Goal: Communication & Community: Answer question/provide support

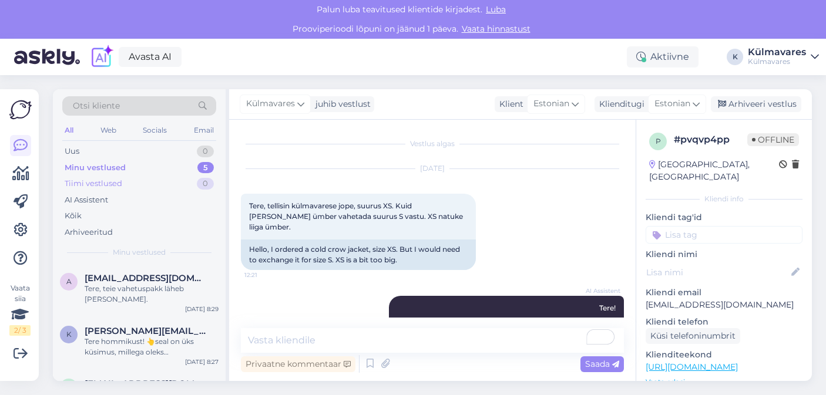
scroll to position [803, 0]
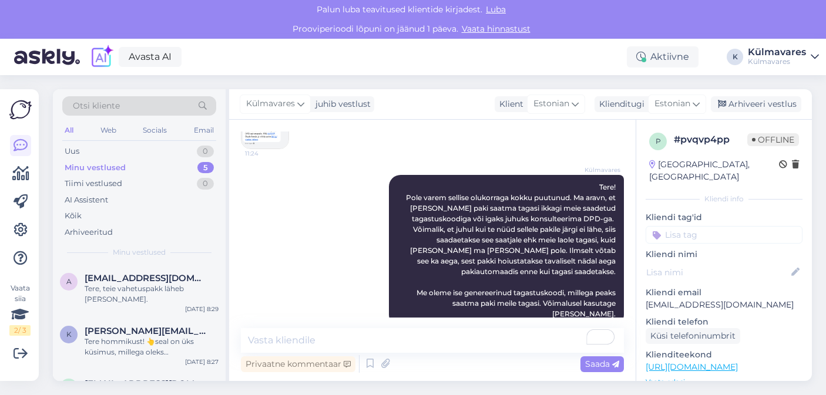
click at [146, 166] on div "Minu vestlused 5" at bounding box center [139, 168] width 154 height 16
click at [139, 149] on div "Uus 1" at bounding box center [139, 151] width 154 height 16
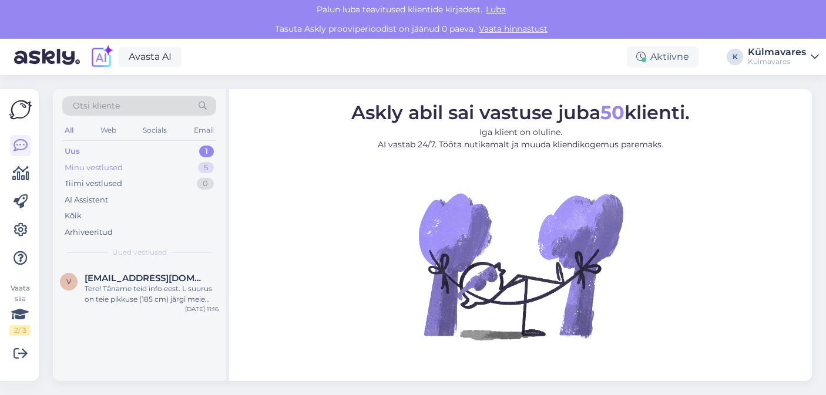
click at [111, 166] on div "Minu vestlused" at bounding box center [94, 168] width 58 height 12
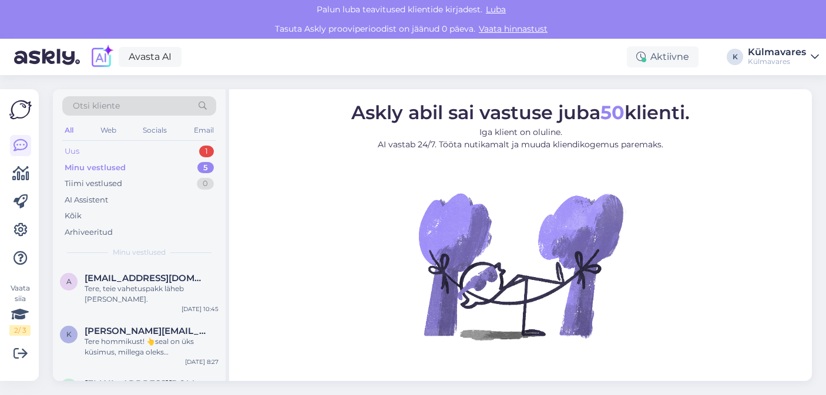
click at [102, 149] on div "Uus 1" at bounding box center [139, 151] width 154 height 16
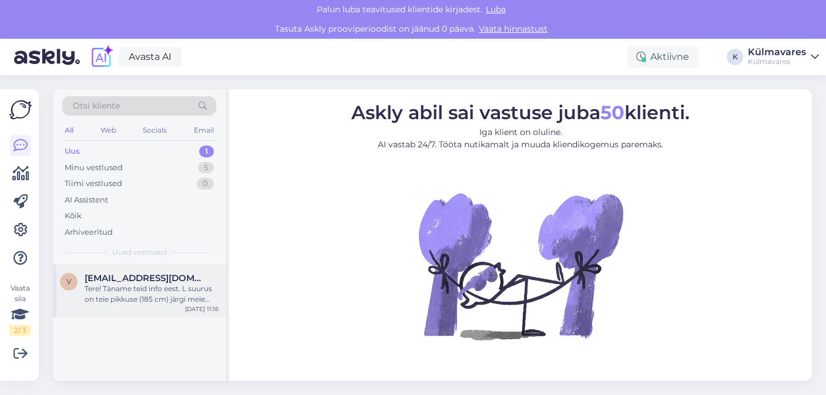
click at [125, 284] on div "Tere! Täname teid info eest. L suurus on teie pikkuse (185 cm) järgi meie suuru…" at bounding box center [152, 294] width 134 height 21
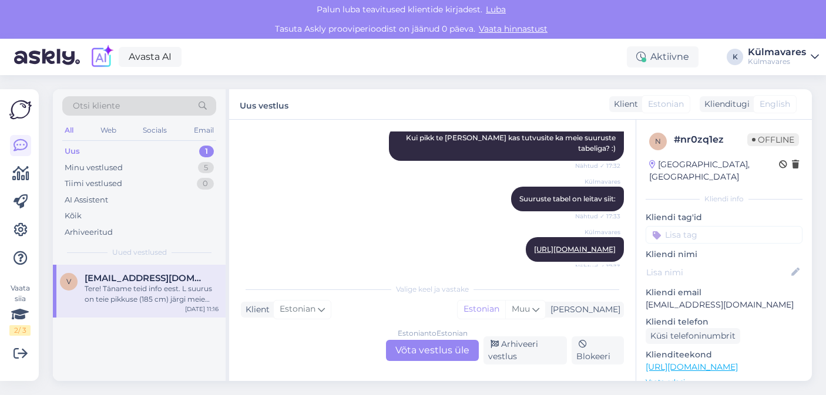
scroll to position [1470, 0]
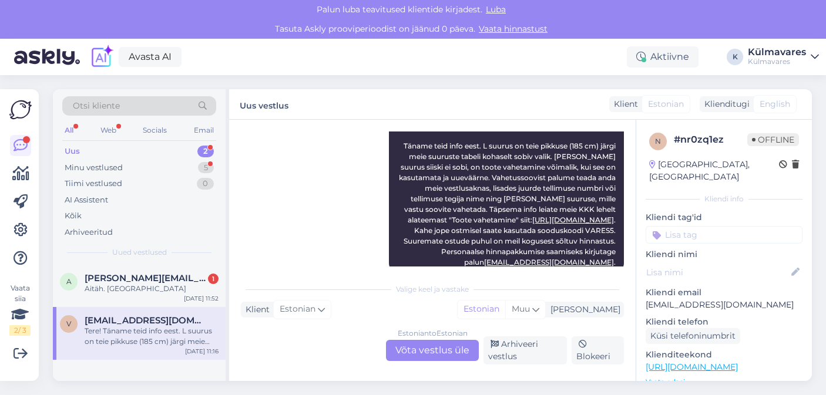
click at [163, 147] on div "Uus 2" at bounding box center [139, 151] width 154 height 16
